Goal: Find contact information: Find contact information

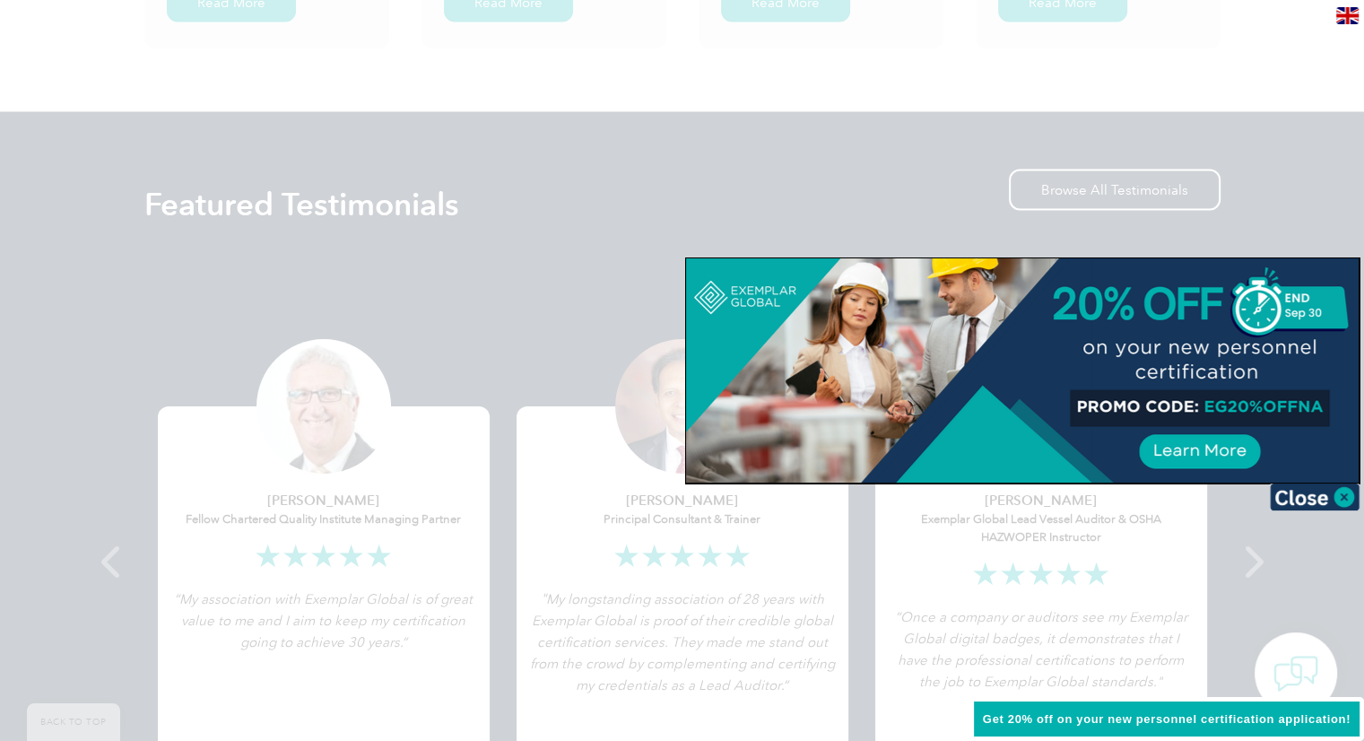
scroll to position [3261, 0]
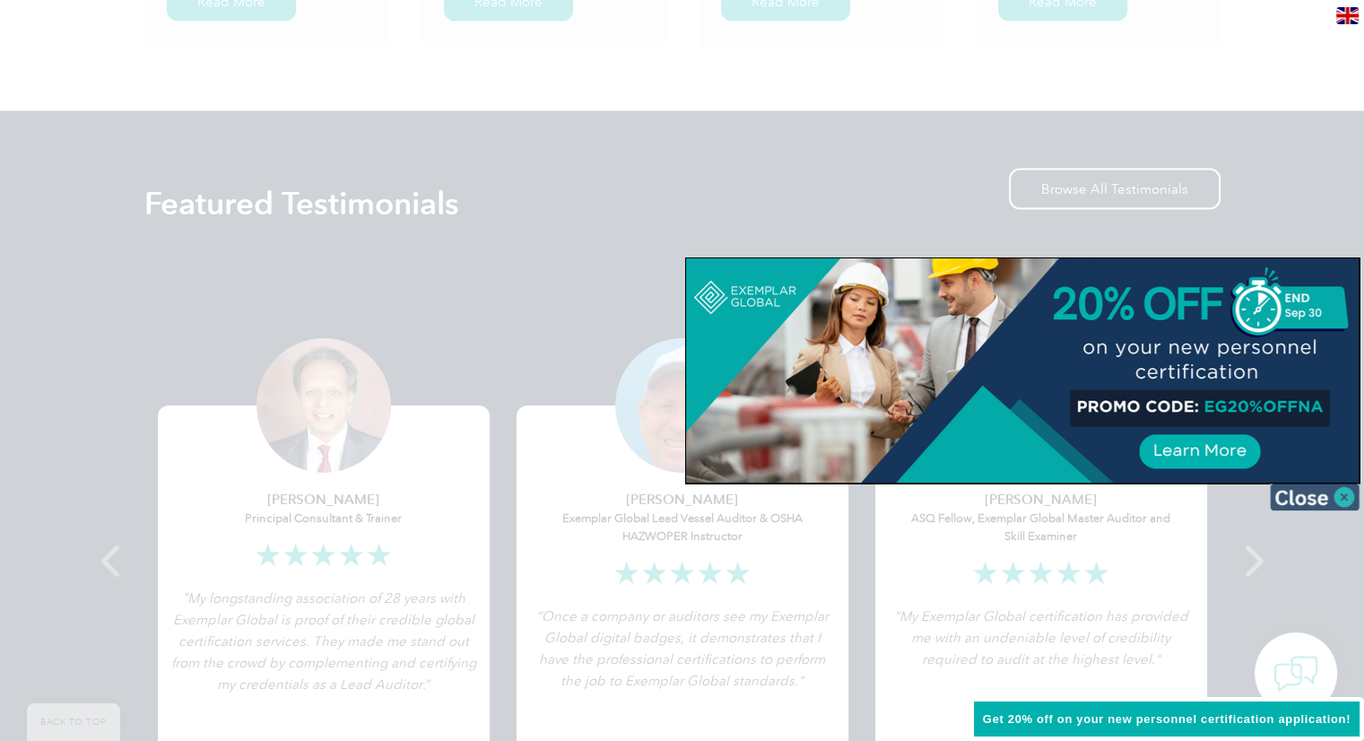
click at [1317, 507] on img at bounding box center [1315, 497] width 90 height 27
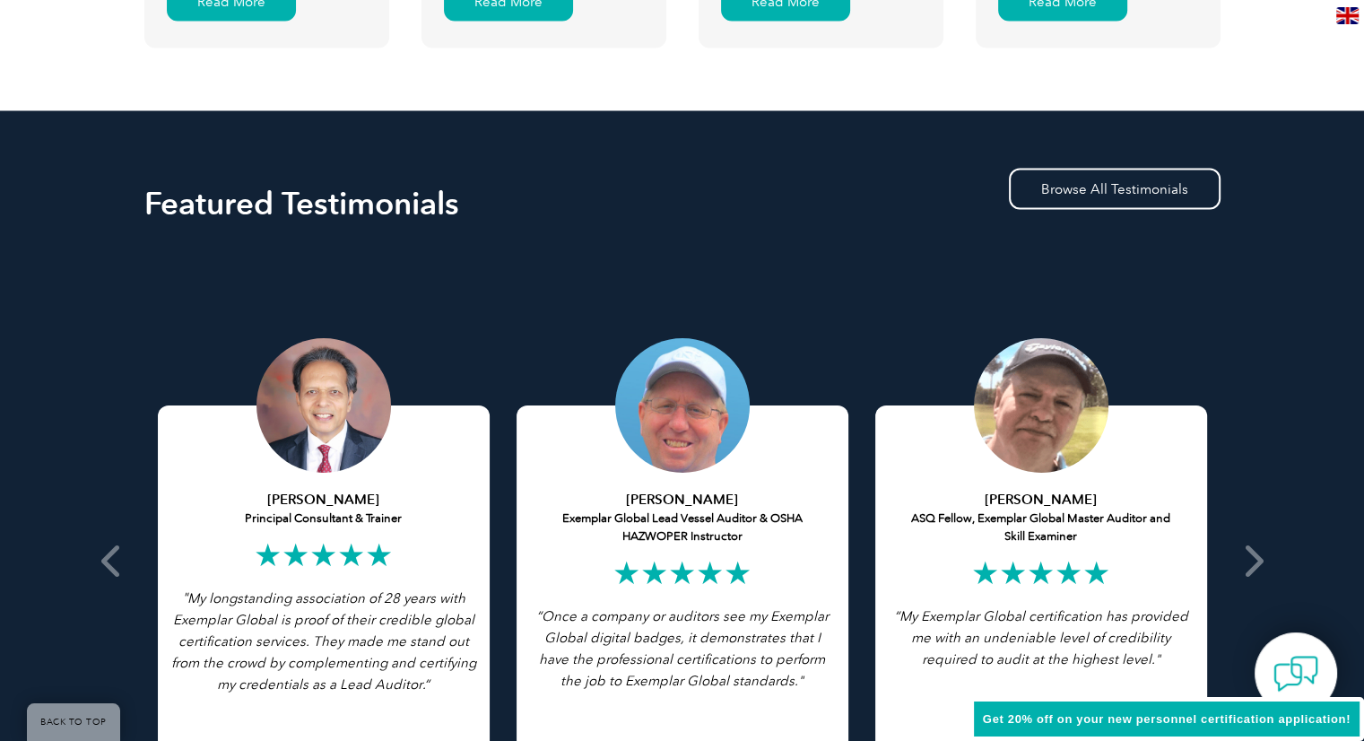
click at [1341, 20] on img at bounding box center [1348, 15] width 22 height 17
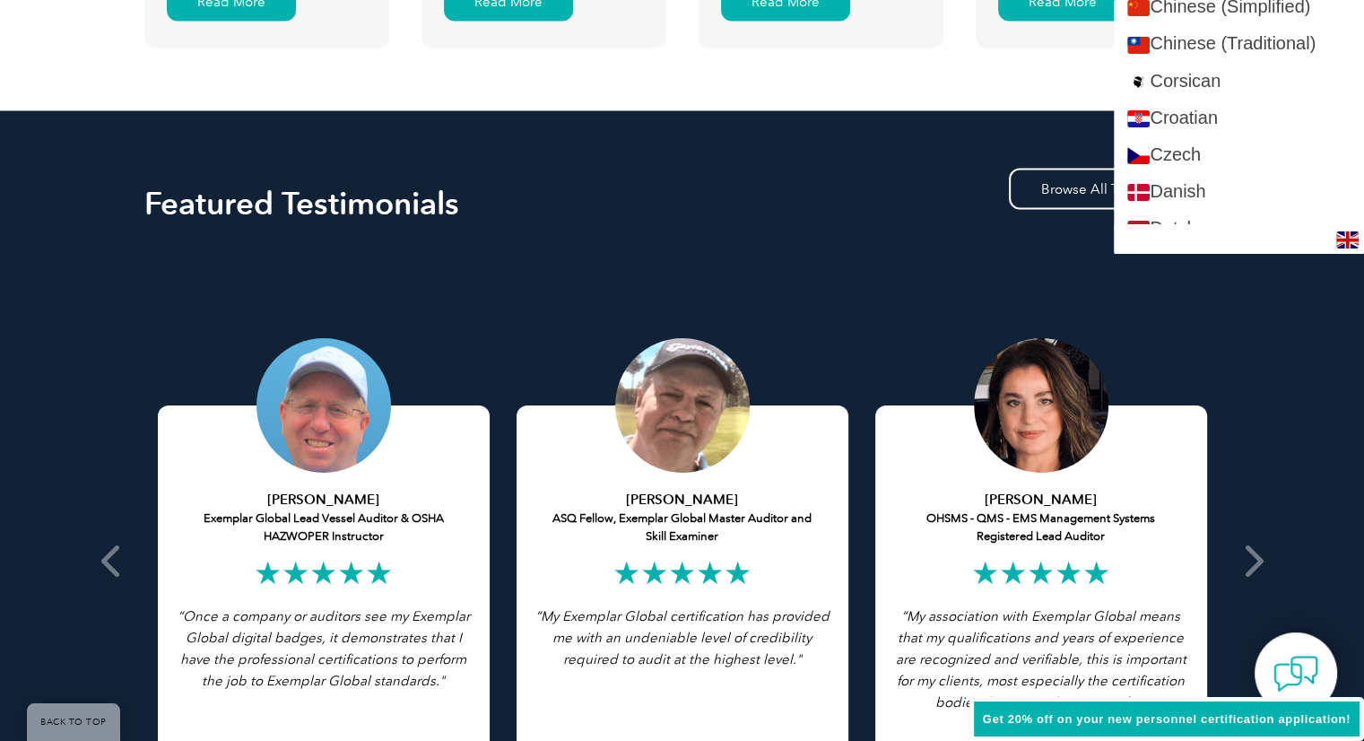
scroll to position [527, 0]
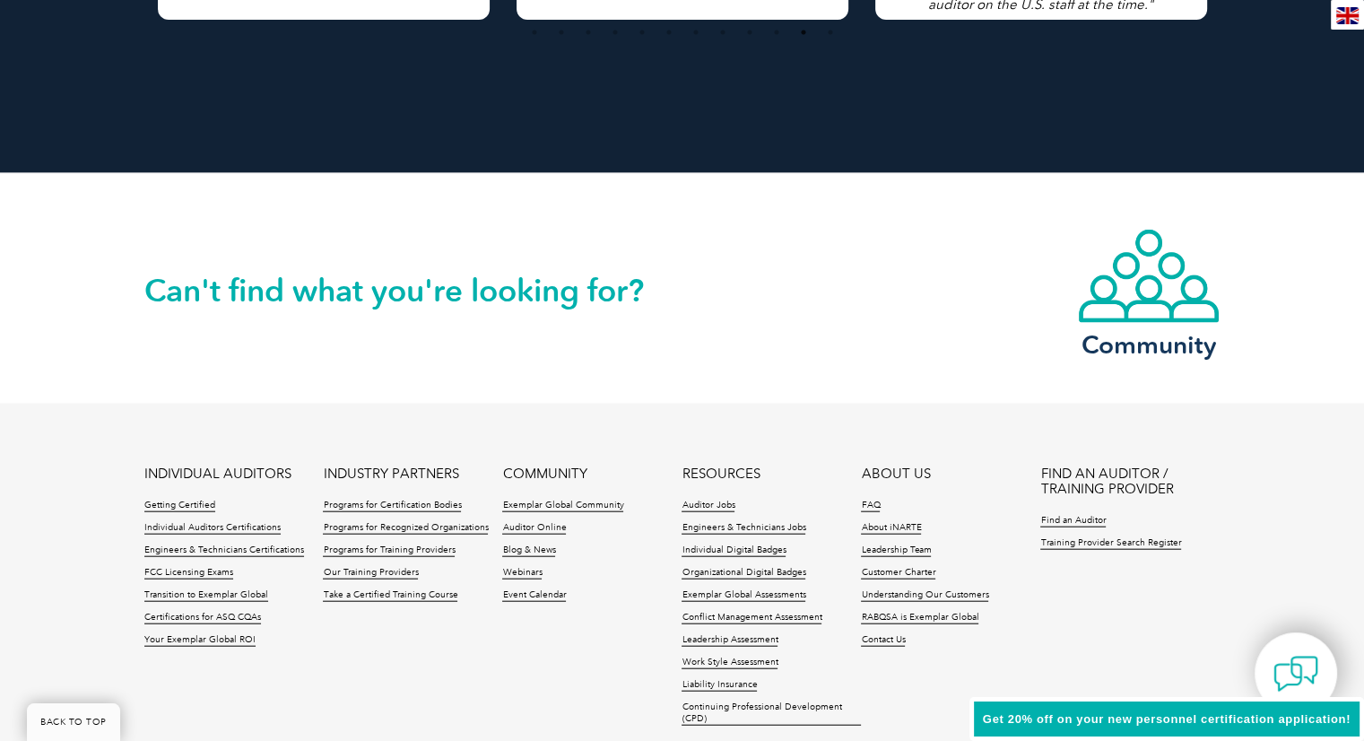
scroll to position [4173, 0]
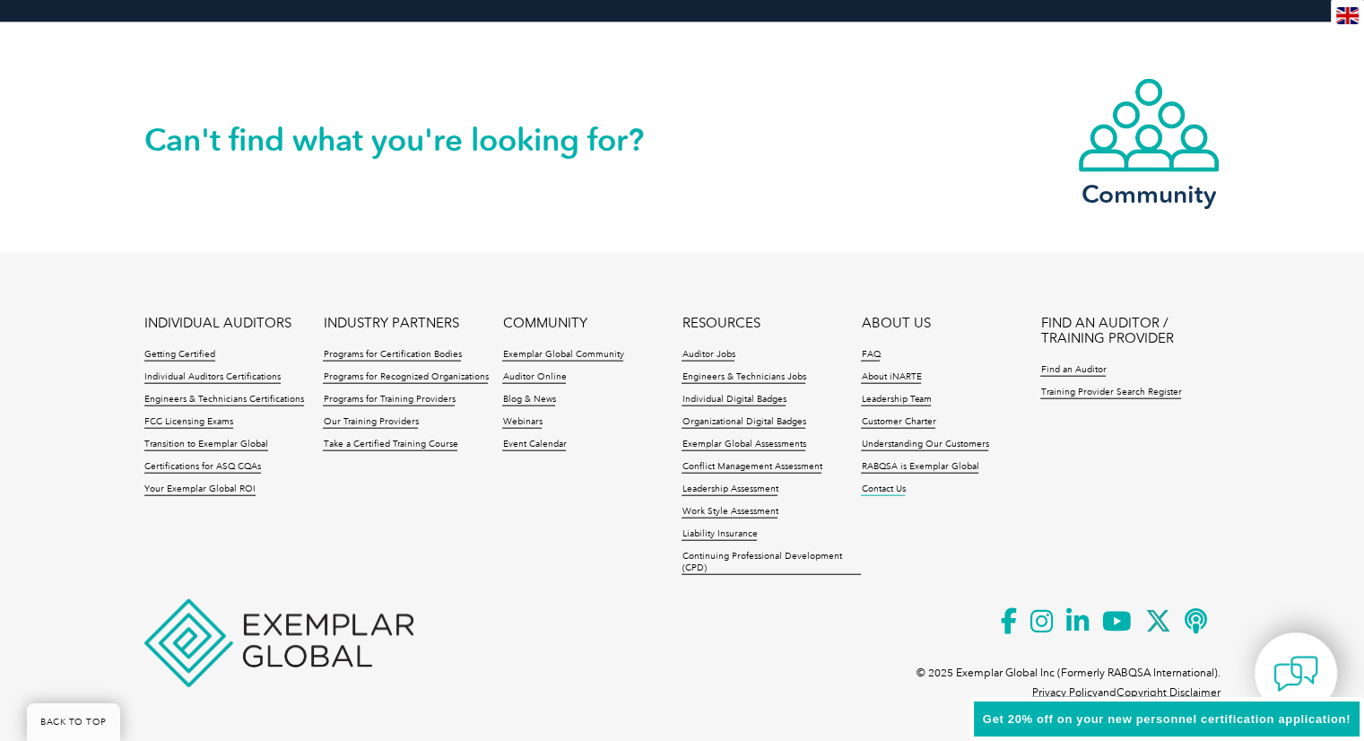
click at [883, 491] on link "Contact Us" at bounding box center [883, 490] width 44 height 13
